Goal: Task Accomplishment & Management: Use online tool/utility

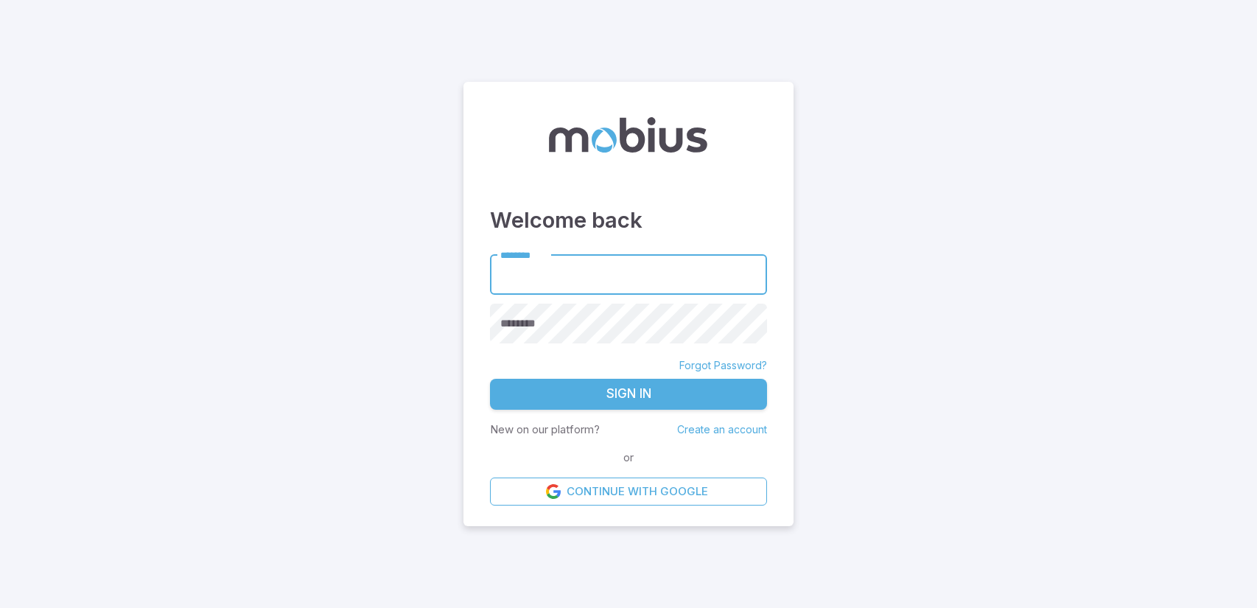
click at [571, 267] on input "********" at bounding box center [628, 274] width 277 height 41
type input "**********"
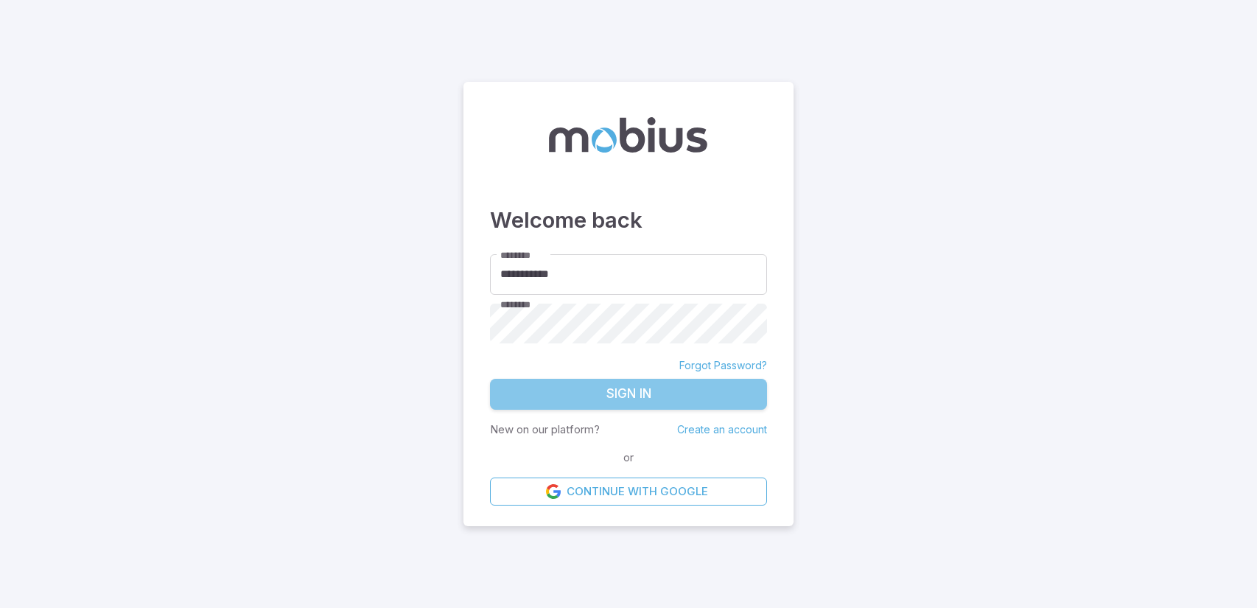
click at [665, 389] on button "Sign In" at bounding box center [628, 394] width 277 height 31
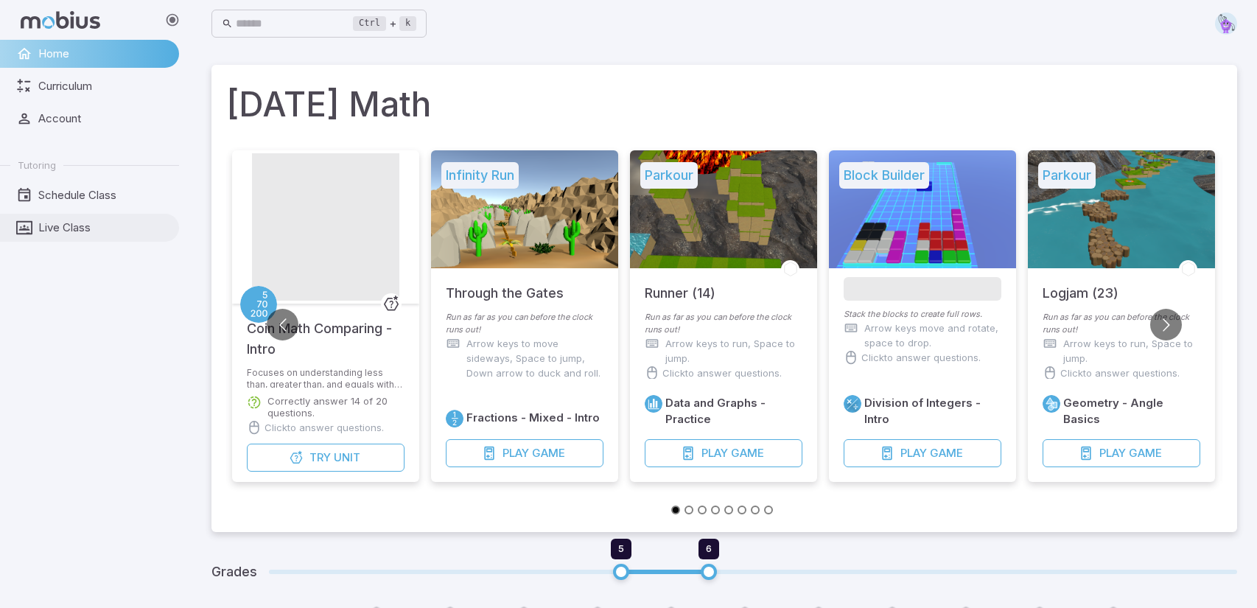
click at [80, 235] on span "Live Class" at bounding box center [103, 228] width 130 height 16
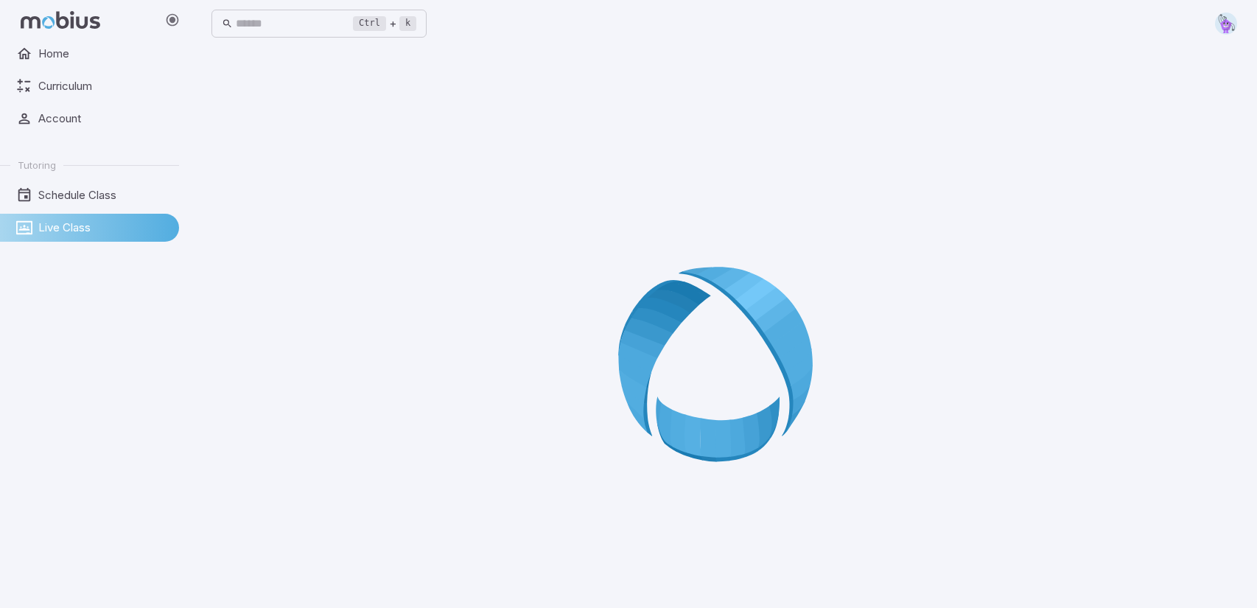
click at [622, 281] on icon at bounding box center [724, 369] width 212 height 212
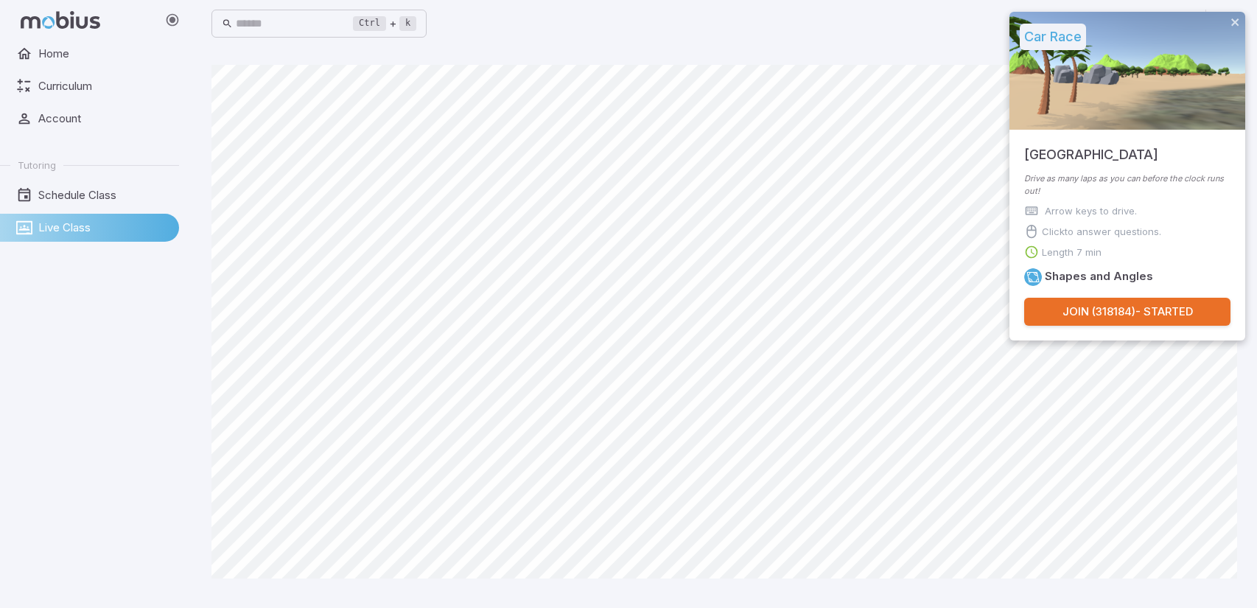
click at [1130, 312] on button "Join ( 318184 ) - Started" at bounding box center [1127, 312] width 206 height 28
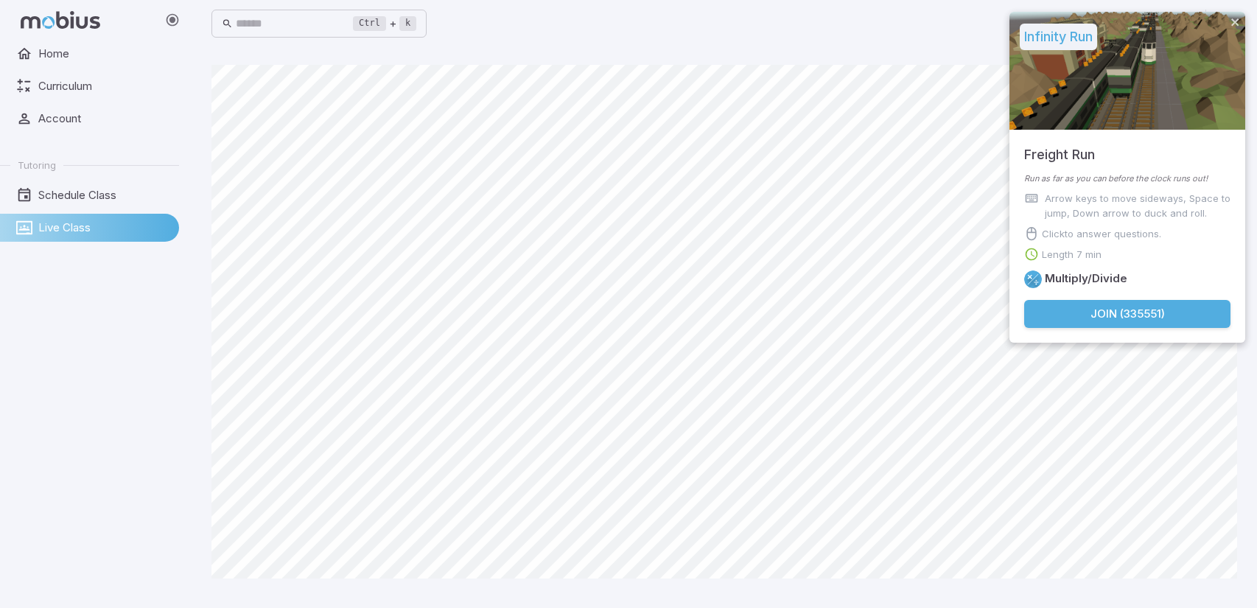
click at [1167, 306] on button "Join ( 335551 )" at bounding box center [1127, 314] width 206 height 28
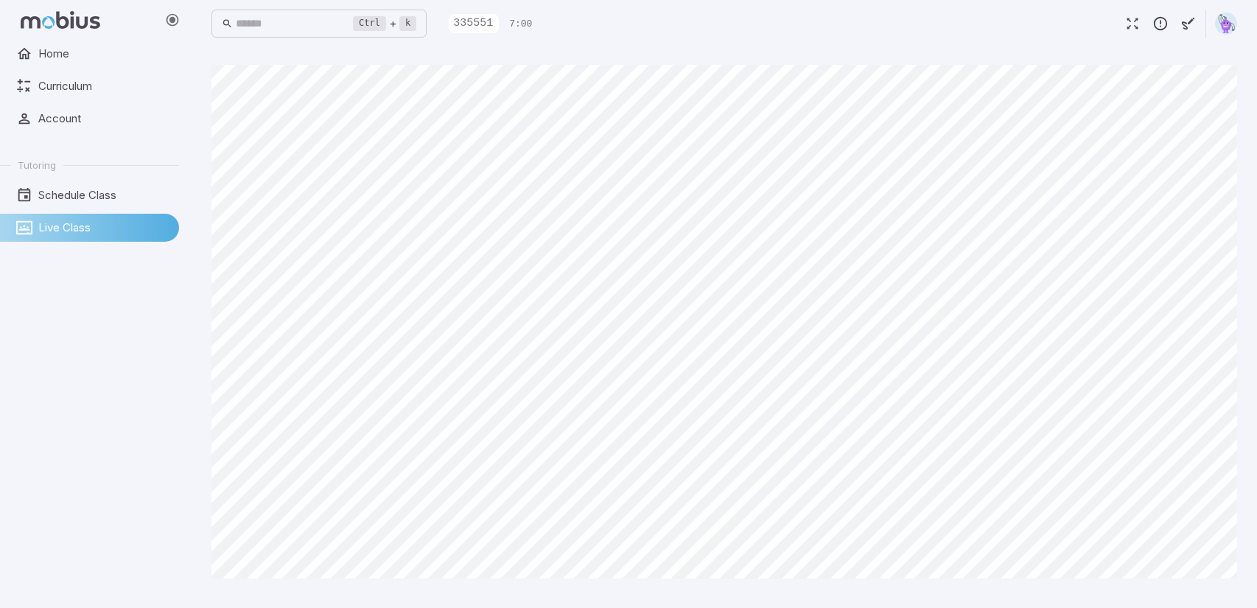
click at [0, 491] on div "Home Curriculum Account Tutoring Schedule Class Live Class" at bounding box center [95, 324] width 191 height 568
click at [0, 487] on div "Home Curriculum Account Tutoring Schedule Class Live Class" at bounding box center [95, 324] width 191 height 568
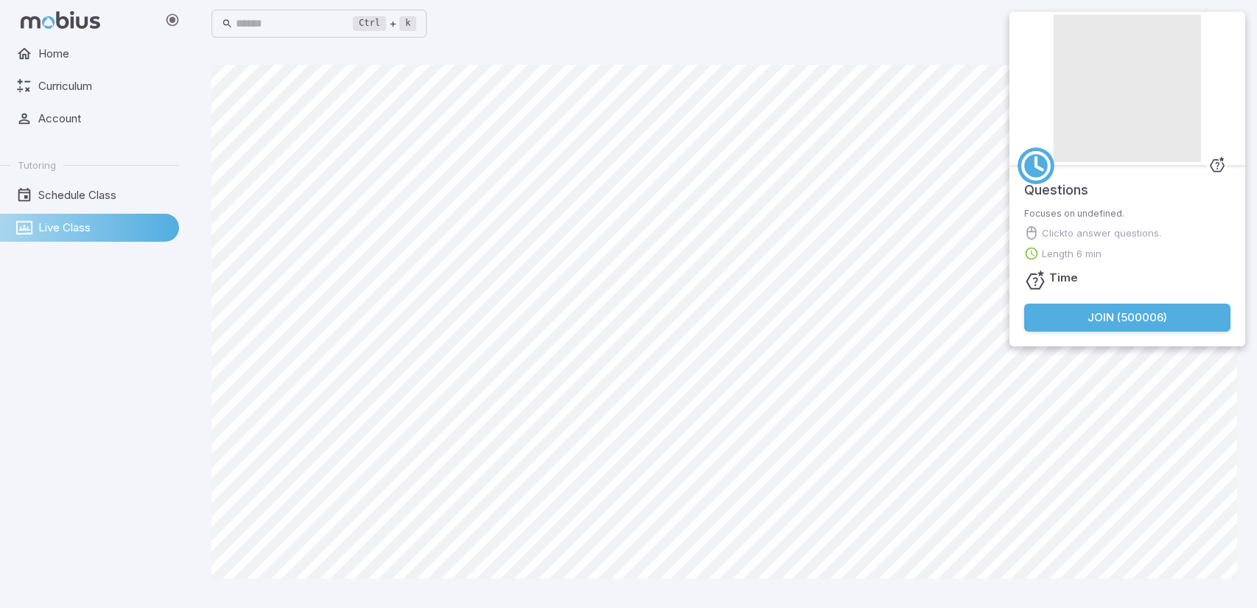
click at [1188, 308] on button "Join ( 500006 )" at bounding box center [1127, 318] width 206 height 28
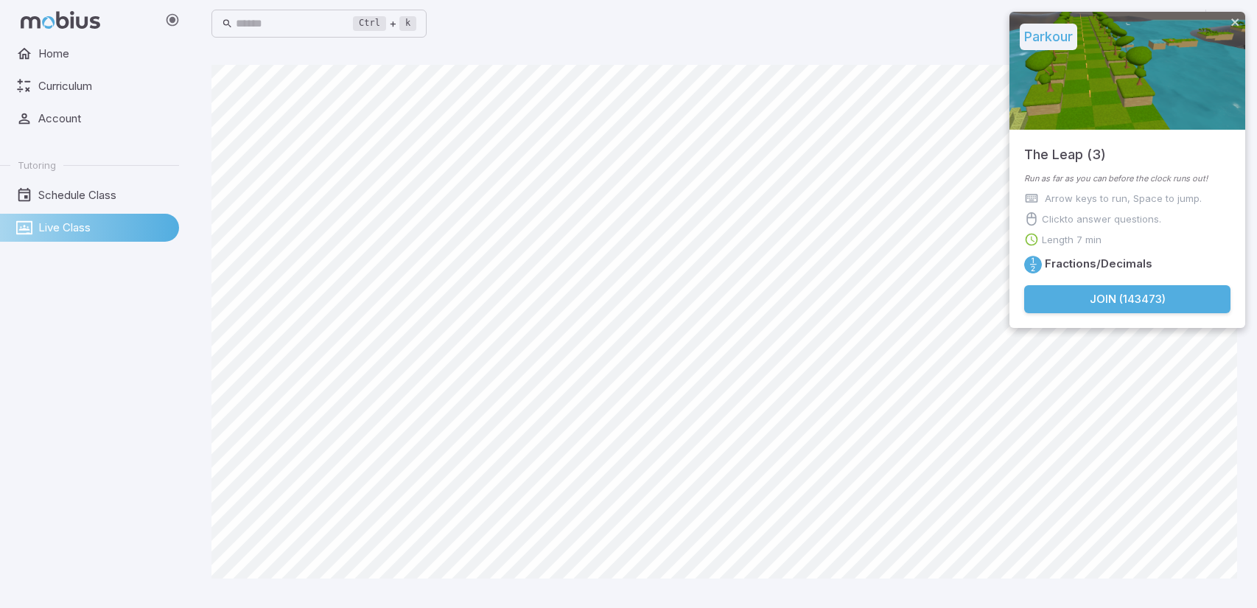
click at [1112, 302] on button "Join ( 143473 )" at bounding box center [1127, 299] width 206 height 28
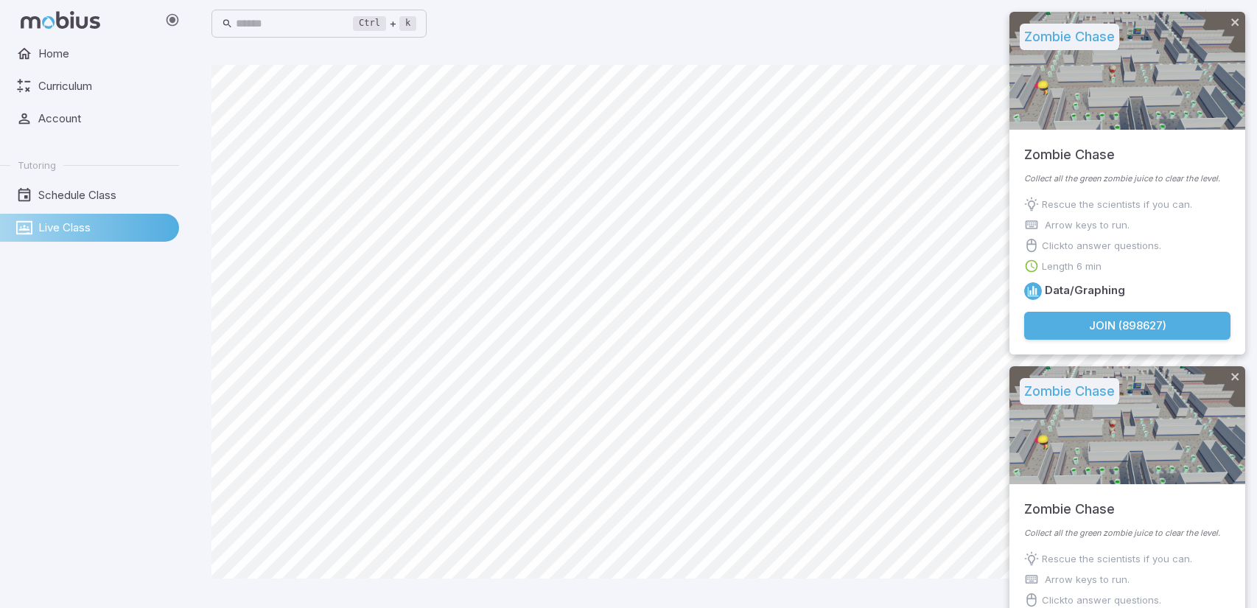
click at [1089, 328] on button "Join ( 898627 )" at bounding box center [1127, 326] width 206 height 28
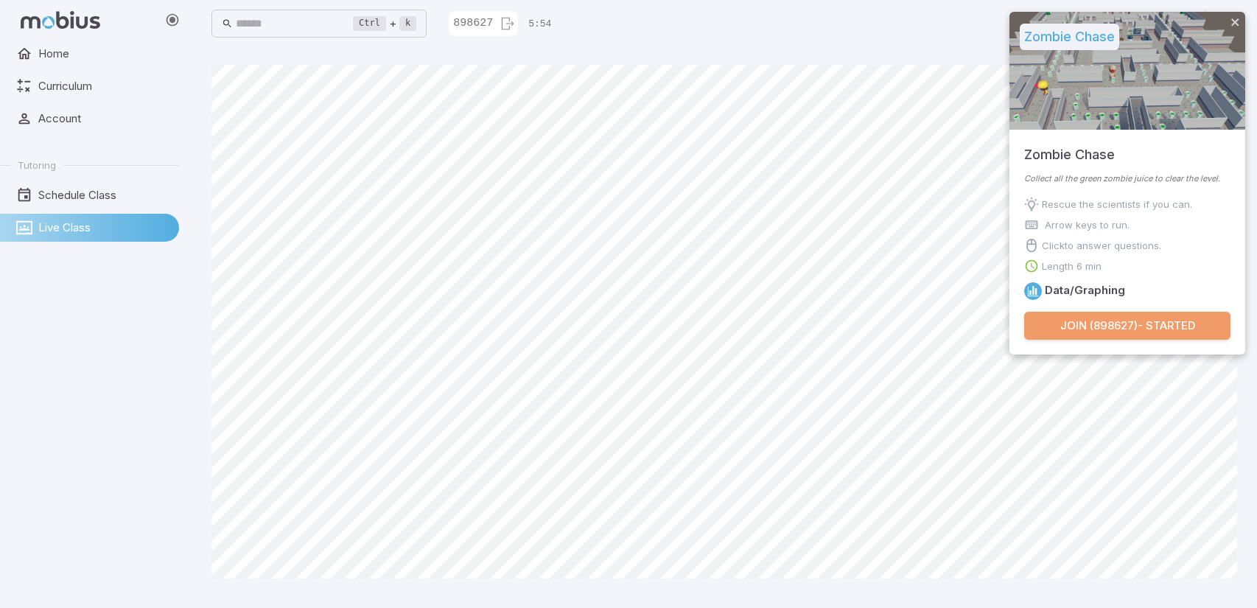
click at [1077, 323] on button "Join ( 898627 ) - Started" at bounding box center [1127, 326] width 206 height 28
